Goal: Use online tool/utility: Use online tool/utility

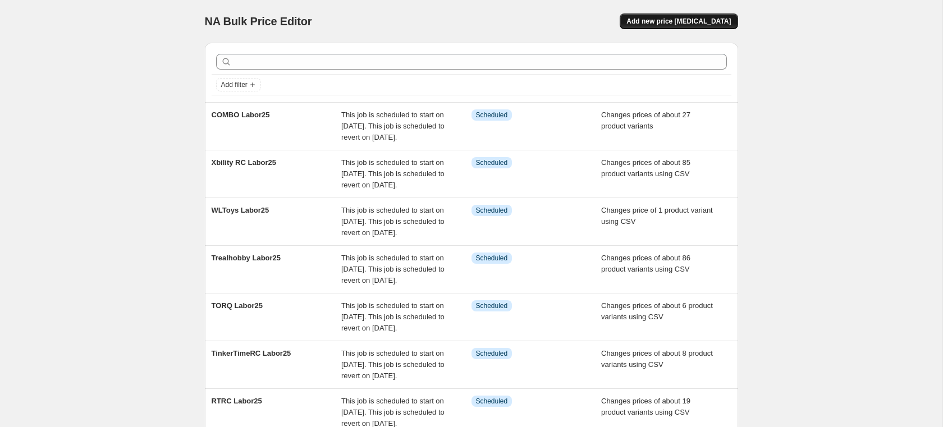
click at [661, 20] on span "Add new price [MEDICAL_DATA]" at bounding box center [678, 21] width 104 height 9
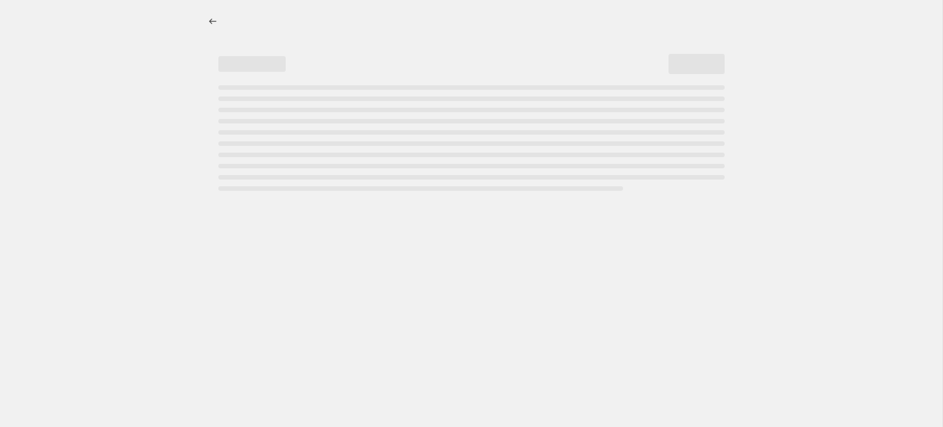
select select "percentage"
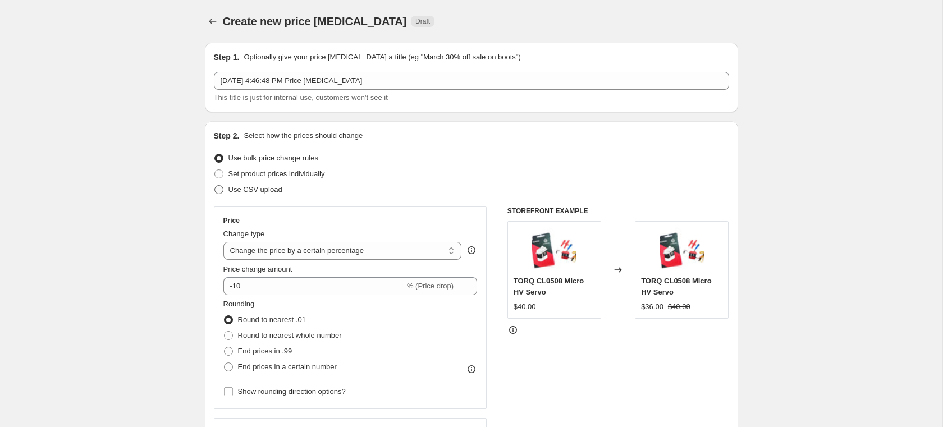
click at [256, 196] on label "Use CSV upload" at bounding box center [248, 190] width 68 height 16
click at [215, 186] on input "Use CSV upload" at bounding box center [214, 185] width 1 height 1
radio input "true"
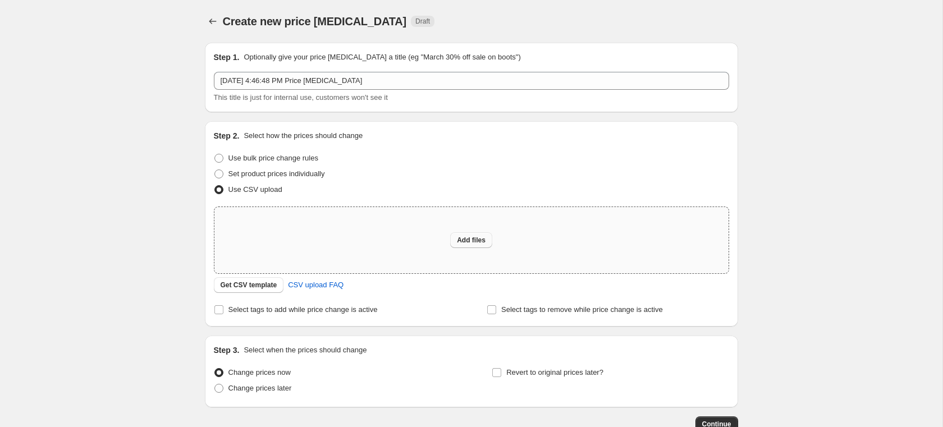
click at [464, 243] on span "Add files" at bounding box center [471, 240] width 29 height 9
type input "C:\fakepath\[DATE] Boomerang Sales 2025 copy.csv"
click at [207, 28] on button "Price change jobs" at bounding box center [213, 21] width 16 height 16
